Goal: Task Accomplishment & Management: Complete application form

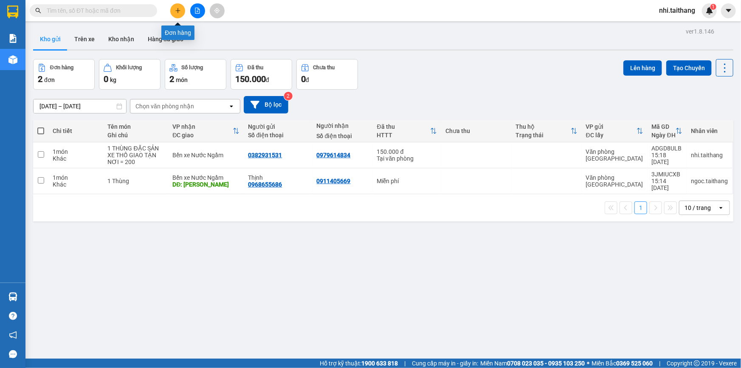
click at [175, 11] on icon "plus" at bounding box center [178, 11] width 6 height 6
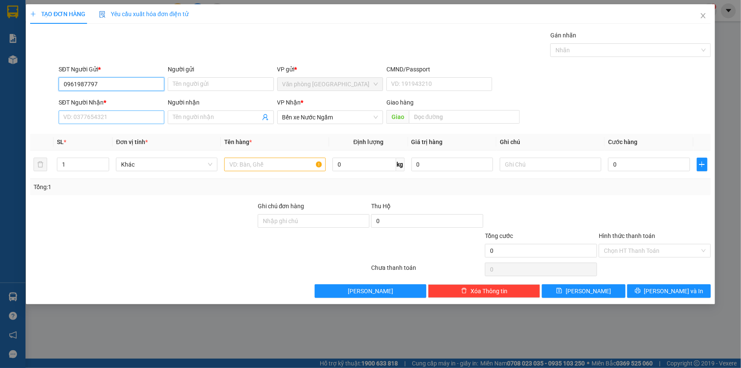
type input "0961987797"
click at [115, 113] on input "SĐT Người Nhận *" at bounding box center [112, 117] width 106 height 14
type input "0392214557"
click at [411, 118] on input "text" at bounding box center [464, 117] width 111 height 14
type input "h"
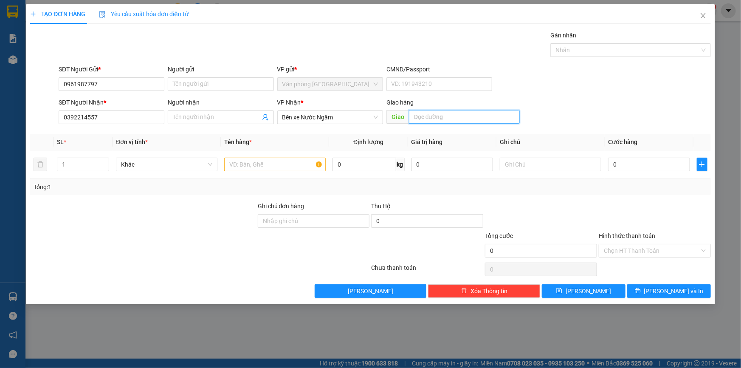
type input "H"
type input "Cau Mung - Nghe An"
click at [259, 169] on input "text" at bounding box center [274, 165] width 101 height 14
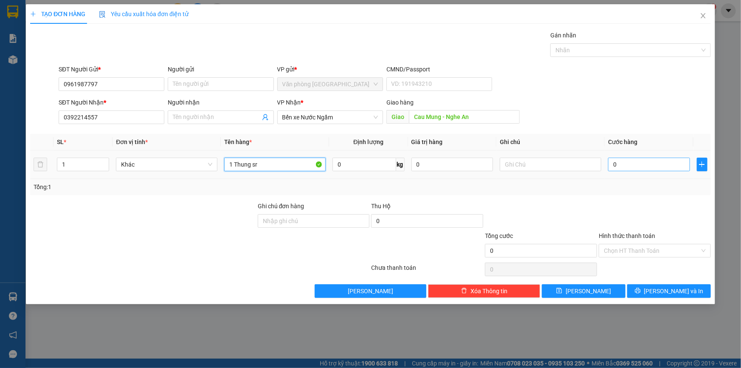
type input "1 Thung sr"
click at [617, 166] on input "0" at bounding box center [649, 165] width 82 height 14
click at [635, 180] on div "Tổng: 1" at bounding box center [370, 187] width 681 height 16
click at [624, 162] on input "0" at bounding box center [649, 165] width 82 height 14
type input "002"
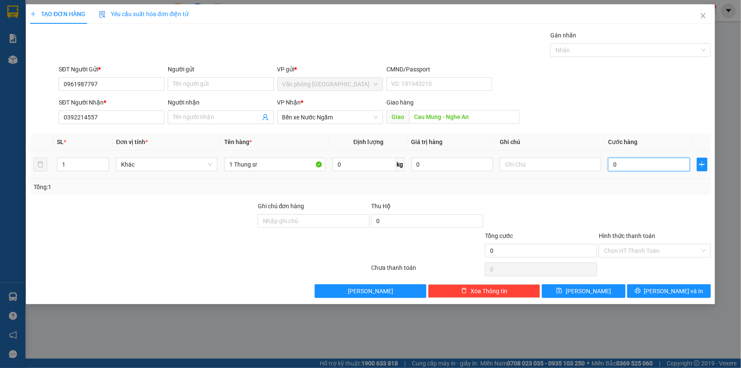
type input "2"
type input "0.025"
type input "25"
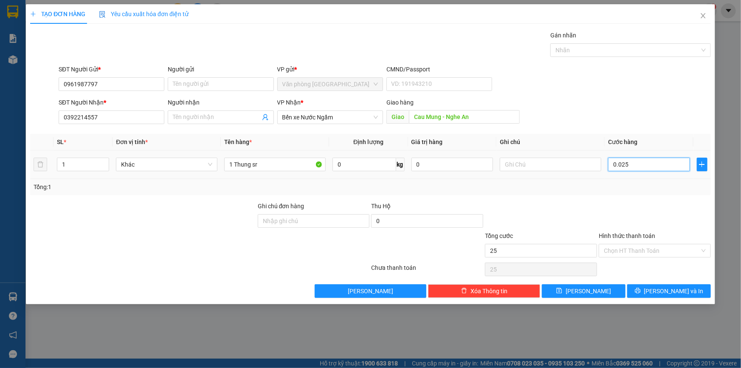
type input "00.250"
type input "250"
type input "250.000"
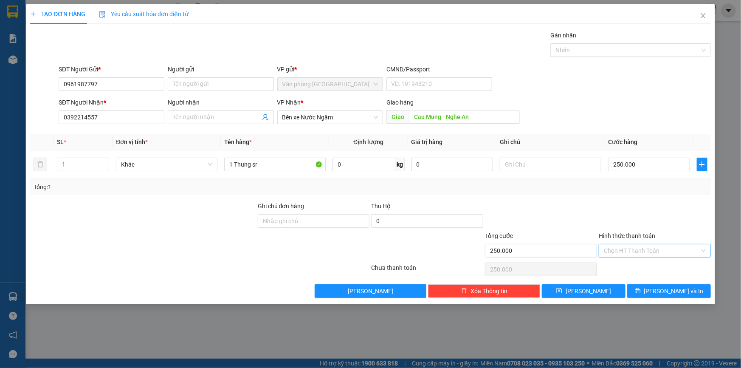
click at [627, 244] on input "Hình thức thanh toán" at bounding box center [652, 250] width 96 height 13
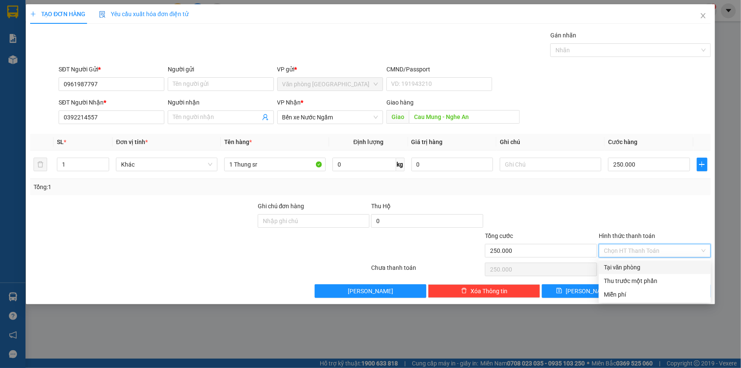
click at [624, 265] on div "Tại văn phòng" at bounding box center [655, 266] width 102 height 9
type input "0"
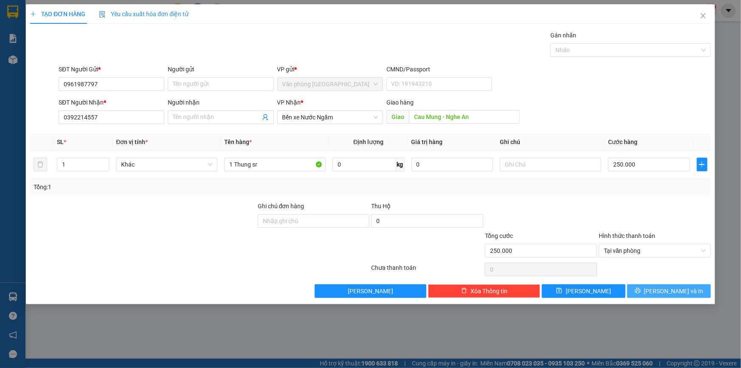
click at [673, 295] on button "[PERSON_NAME] và In" at bounding box center [669, 291] width 84 height 14
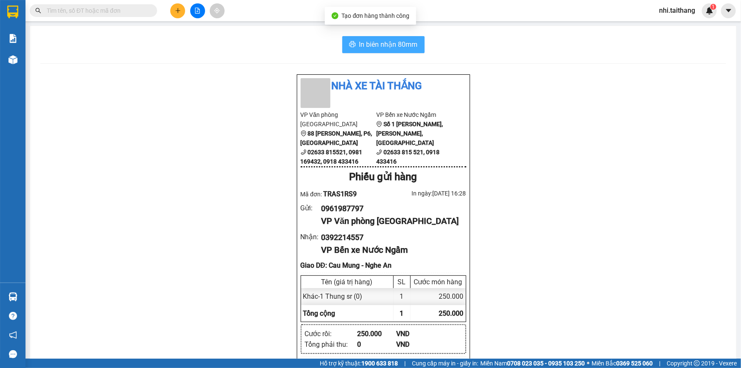
click at [359, 46] on span "In biên nhận 80mm" at bounding box center [388, 44] width 59 height 11
